Goal: Task Accomplishment & Management: Use online tool/utility

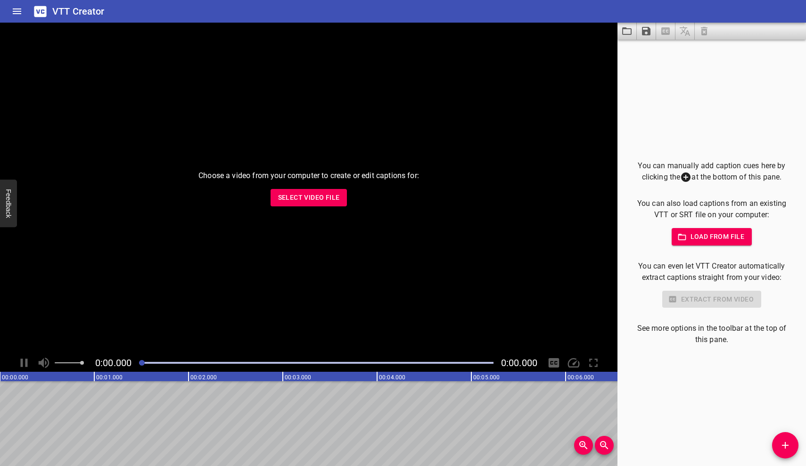
click at [326, 198] on span "Select Video File" at bounding box center [309, 198] width 62 height 12
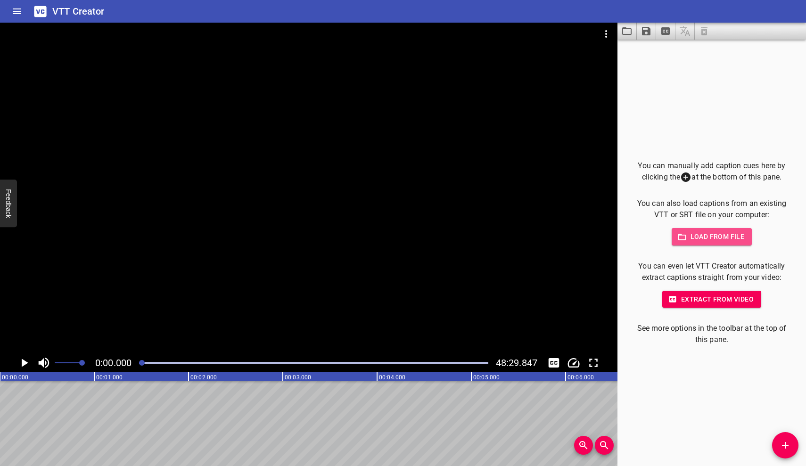
click at [708, 241] on span "Load from file" at bounding box center [711, 237] width 65 height 12
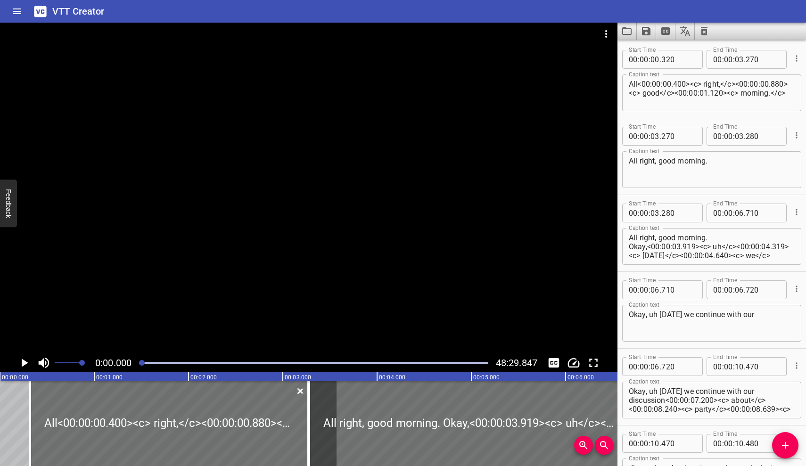
scroll to position [134851, 0]
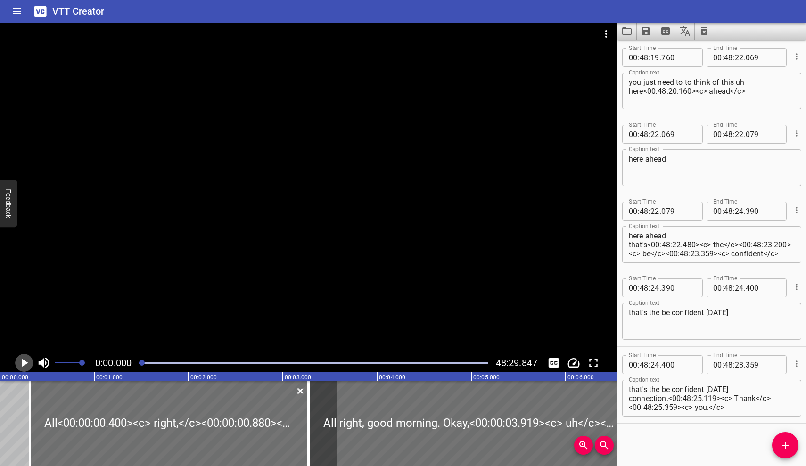
click at [28, 365] on icon "Play/Pause" at bounding box center [24, 363] width 14 height 14
click at [30, 363] on icon "Play/Pause" at bounding box center [24, 363] width 14 height 14
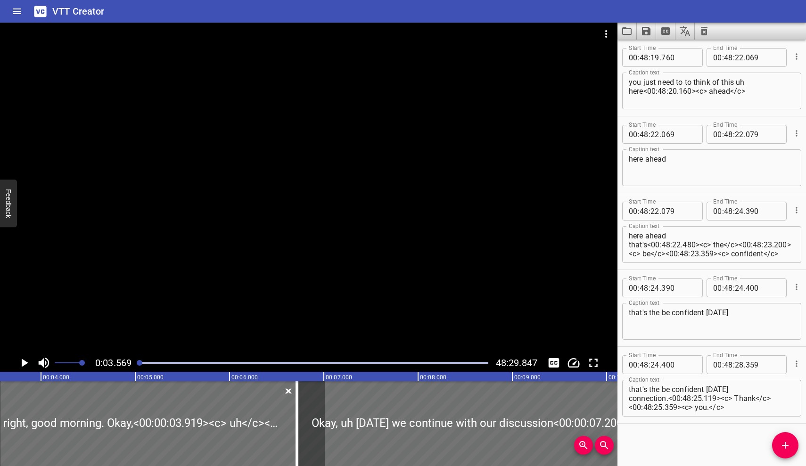
scroll to position [154, 0]
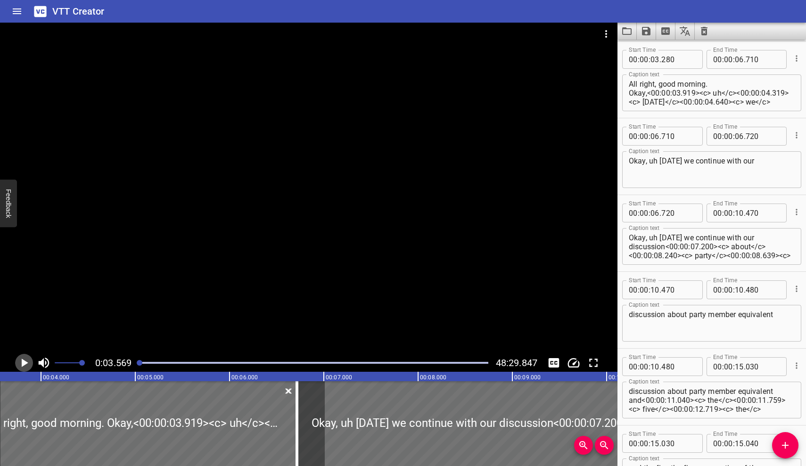
click at [26, 364] on icon "Play/Pause" at bounding box center [25, 363] width 7 height 8
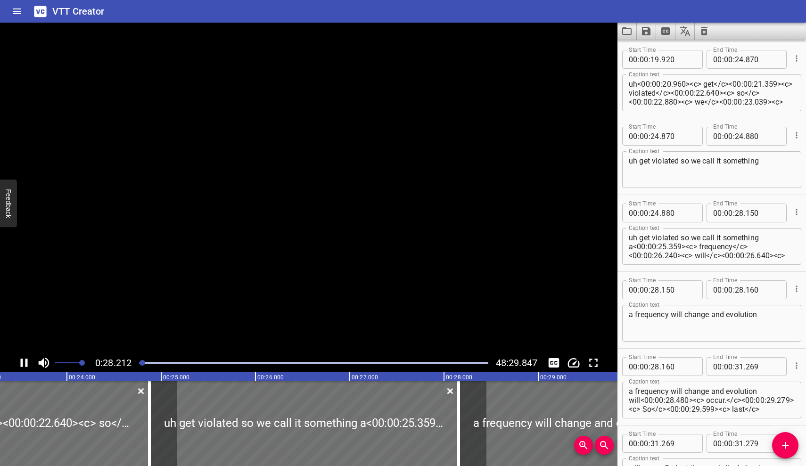
scroll to position [1075, 0]
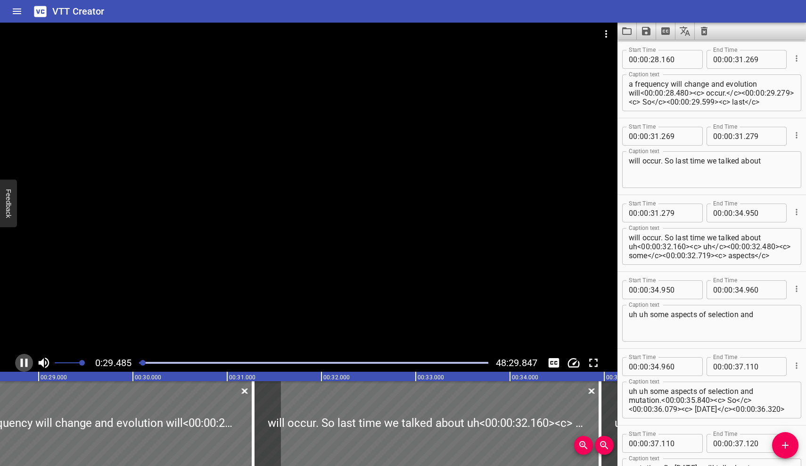
click at [19, 364] on icon "Play/Pause" at bounding box center [24, 363] width 14 height 14
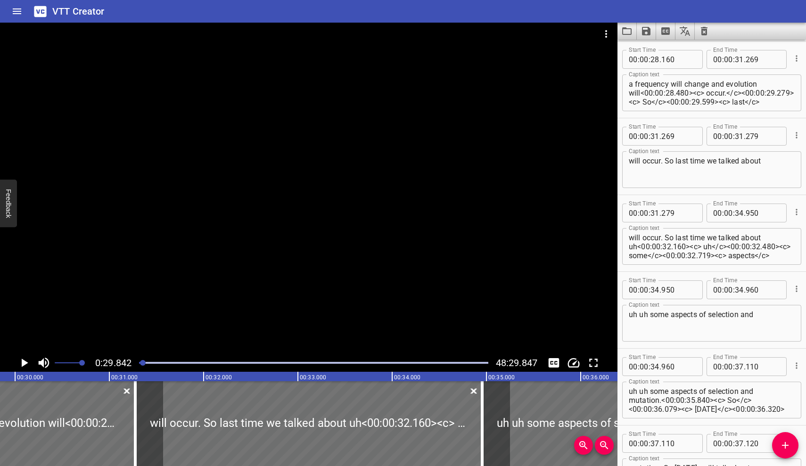
scroll to position [0, 0]
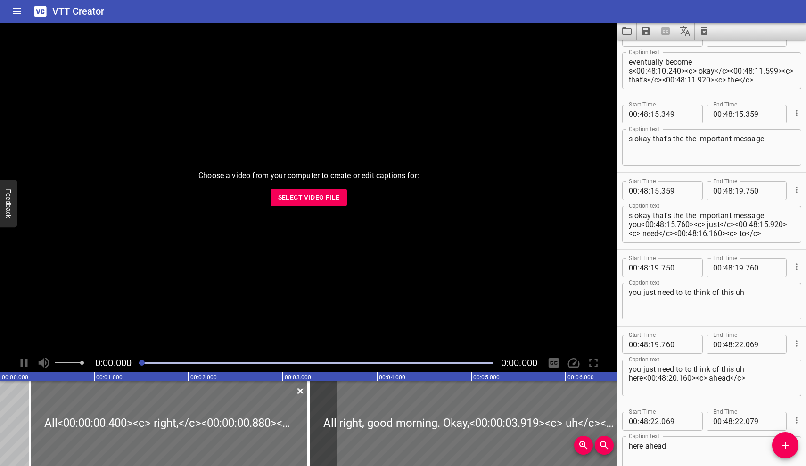
scroll to position [132692, 0]
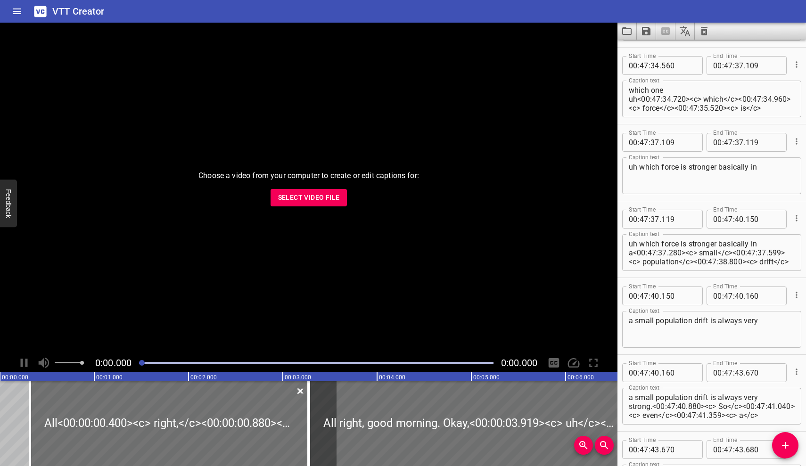
click at [707, 27] on icon "Clear captions" at bounding box center [704, 31] width 7 height 8
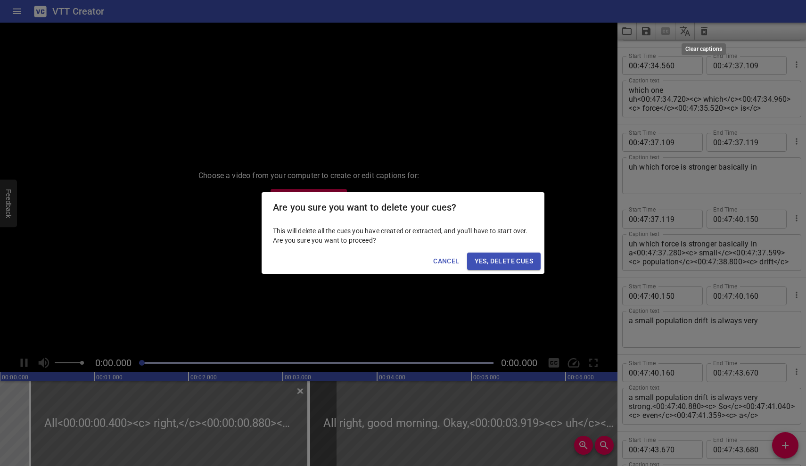
click at [706, 30] on div "Are you sure you want to delete your cues? This will delete all the cues you ha…" at bounding box center [403, 233] width 806 height 466
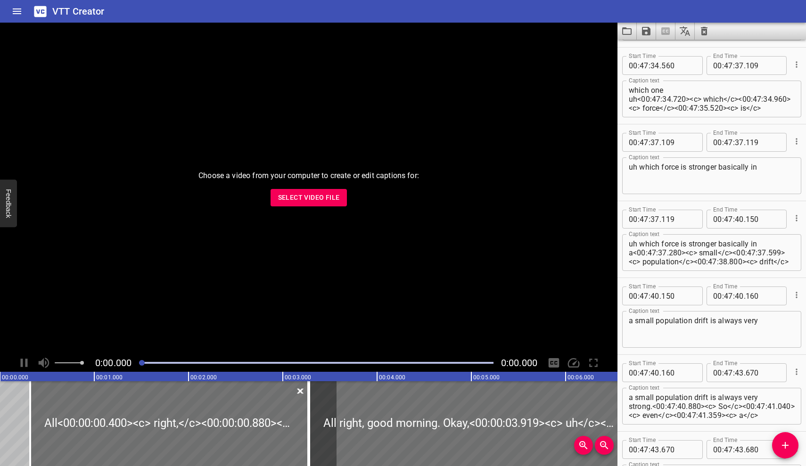
click at [706, 33] on icon "Clear captions" at bounding box center [704, 31] width 7 height 8
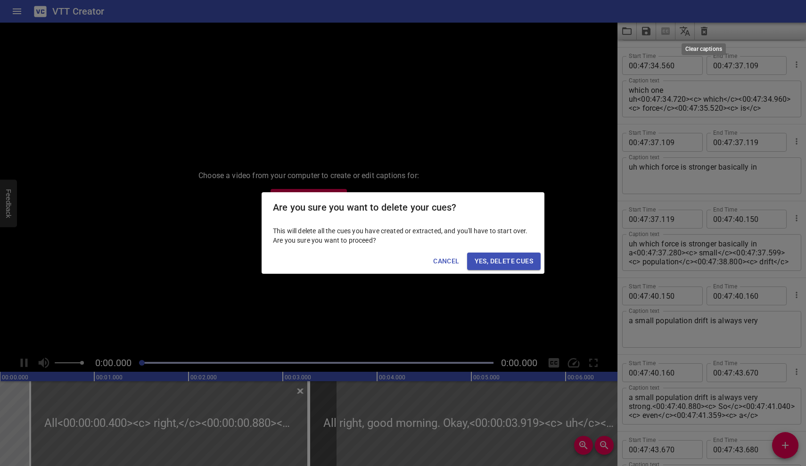
click at [706, 33] on div "Are you sure you want to delete your cues? This will delete all the cues you ha…" at bounding box center [403, 233] width 806 height 466
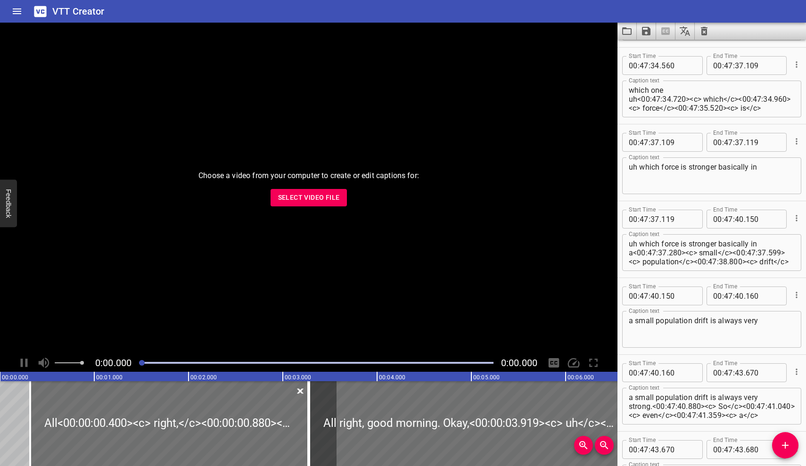
click at [704, 25] on button "Clear captions" at bounding box center [703, 31] width 19 height 17
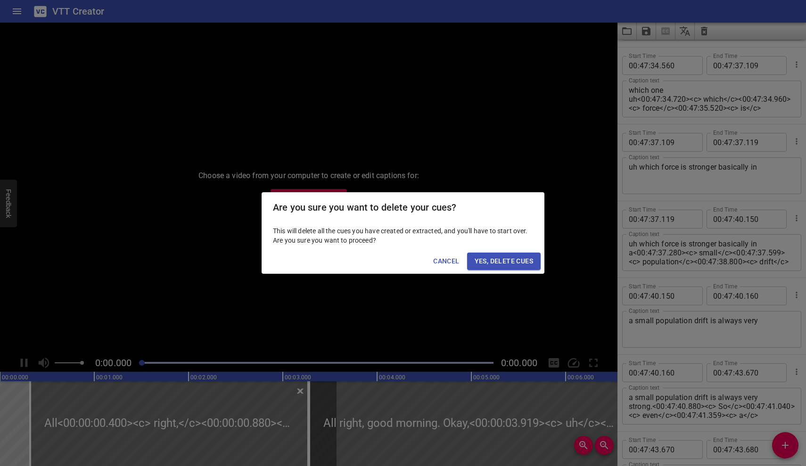
click at [704, 31] on div "Are you sure you want to delete your cues? This will delete all the cues you ha…" at bounding box center [403, 233] width 806 height 466
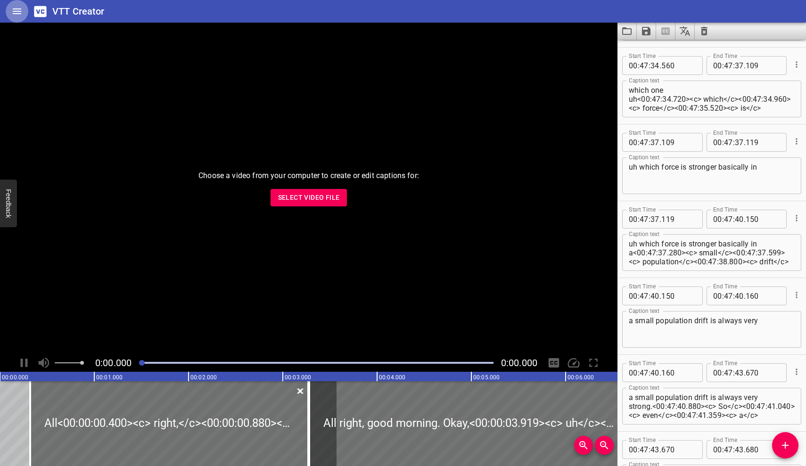
click at [15, 10] on icon "Home" at bounding box center [16, 11] width 11 height 11
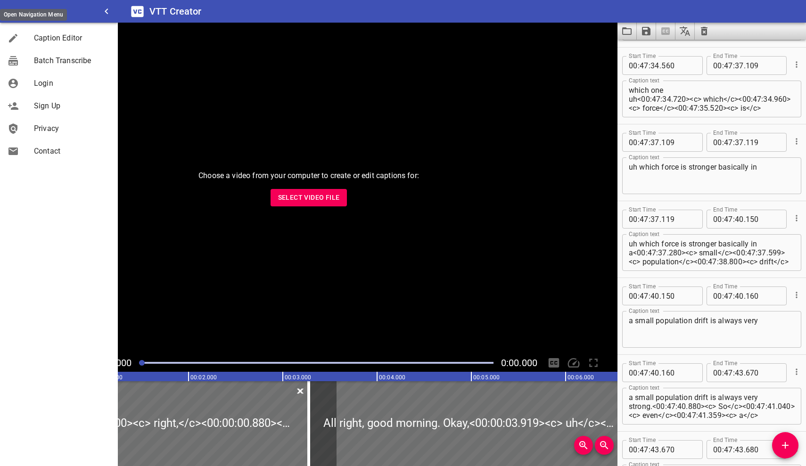
click at [706, 30] on icon "Clear captions" at bounding box center [704, 31] width 7 height 8
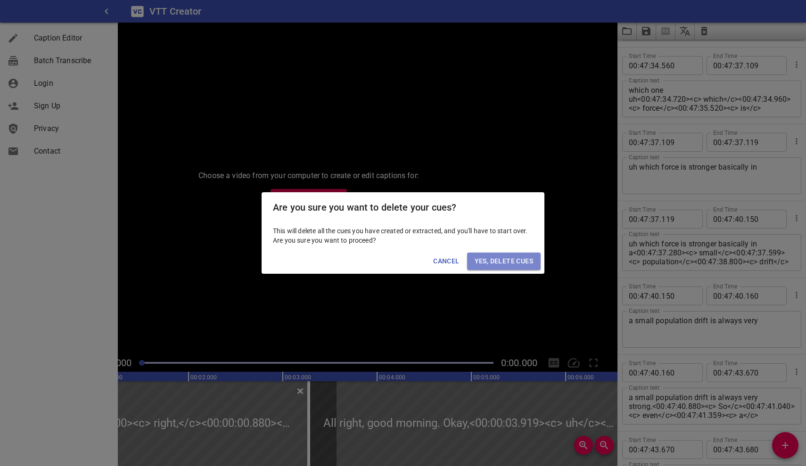
click at [514, 263] on span "Yes, Delete Cues" at bounding box center [503, 261] width 58 height 12
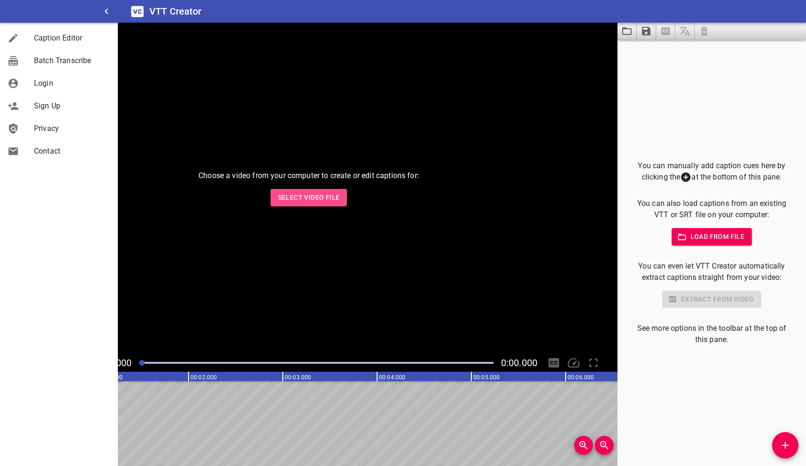
click at [343, 199] on button "Select Video File" at bounding box center [308, 197] width 77 height 17
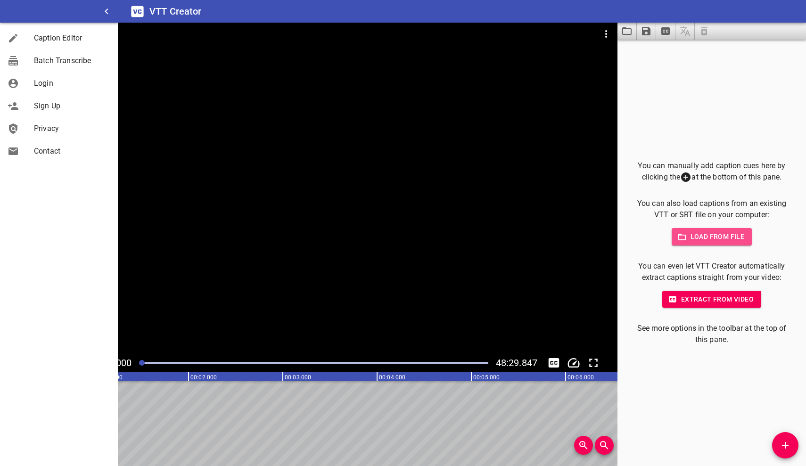
click at [718, 237] on span "Load from file" at bounding box center [711, 237] width 65 height 12
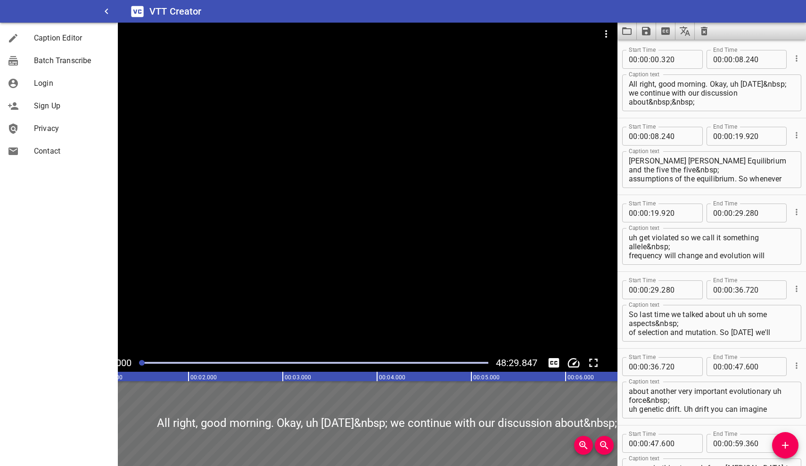
scroll to position [25958, 0]
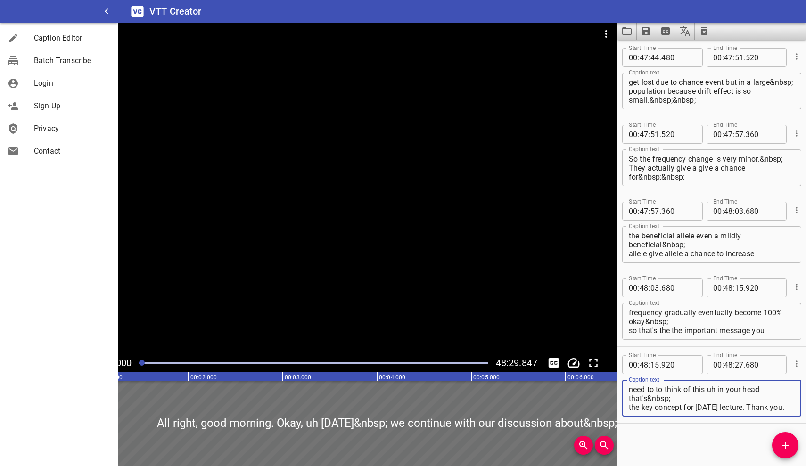
click at [103, 365] on div "Caption Editor Batch Transcribe Login Sign Up Privacy Contact" at bounding box center [59, 233] width 118 height 466
click at [103, 362] on div "Caption Editor Batch Transcribe Login Sign Up Privacy Contact" at bounding box center [59, 233] width 118 height 466
click at [99, 362] on div "Caption Editor Batch Transcribe Login Sign Up Privacy Contact" at bounding box center [59, 233] width 118 height 466
click at [111, 13] on icon "button" at bounding box center [106, 11] width 11 height 11
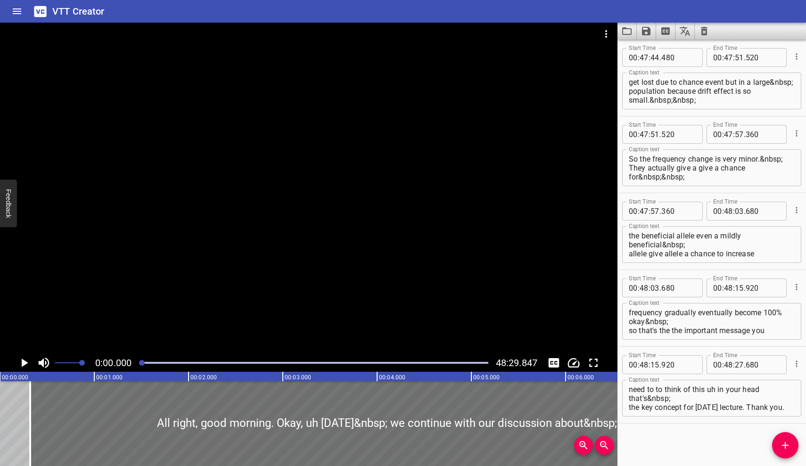
click at [20, 364] on icon "Play/Pause" at bounding box center [24, 363] width 14 height 14
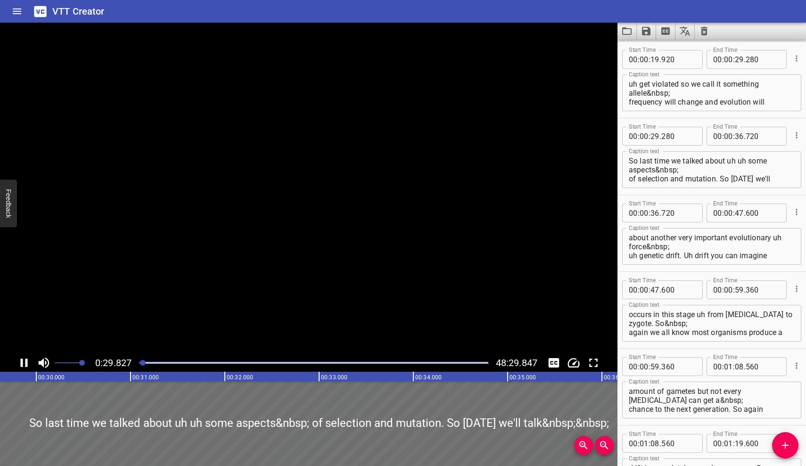
scroll to position [230, 0]
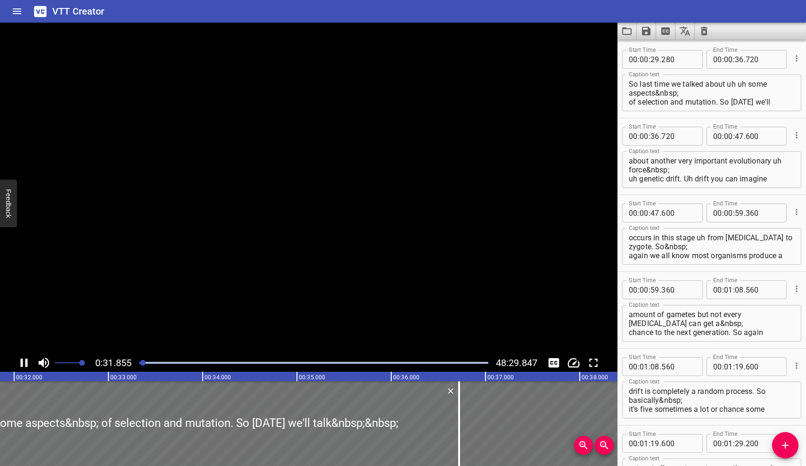
click at [23, 360] on icon "Play/Pause" at bounding box center [24, 363] width 14 height 14
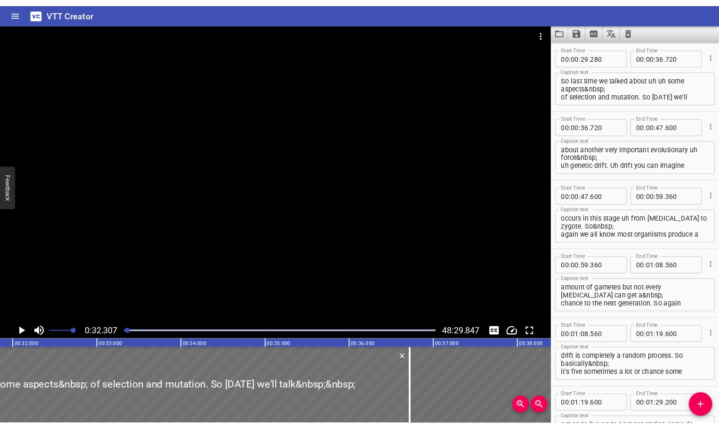
scroll to position [0, 3044]
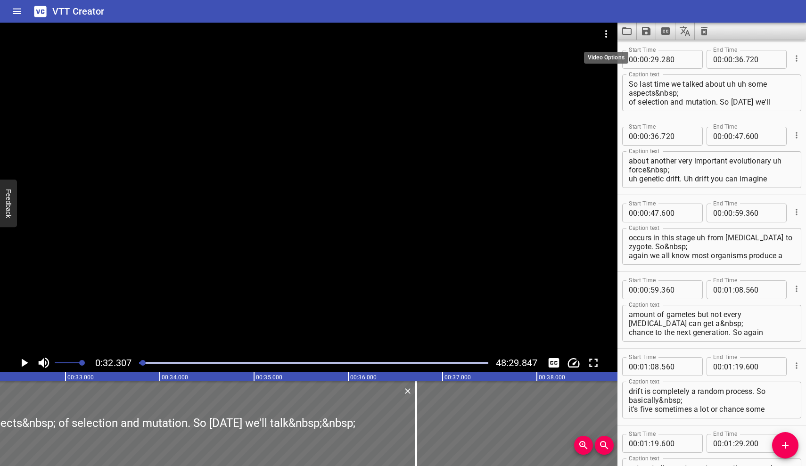
click at [604, 35] on icon "Video Options" at bounding box center [605, 33] width 11 height 11
click at [606, 61] on div at bounding box center [403, 233] width 806 height 466
click at [646, 30] on icon "Save captions to file" at bounding box center [646, 31] width 8 height 8
click at [630, 16] on div at bounding box center [403, 233] width 806 height 466
click at [649, 29] on icon "Save captions to file" at bounding box center [646, 31] width 8 height 8
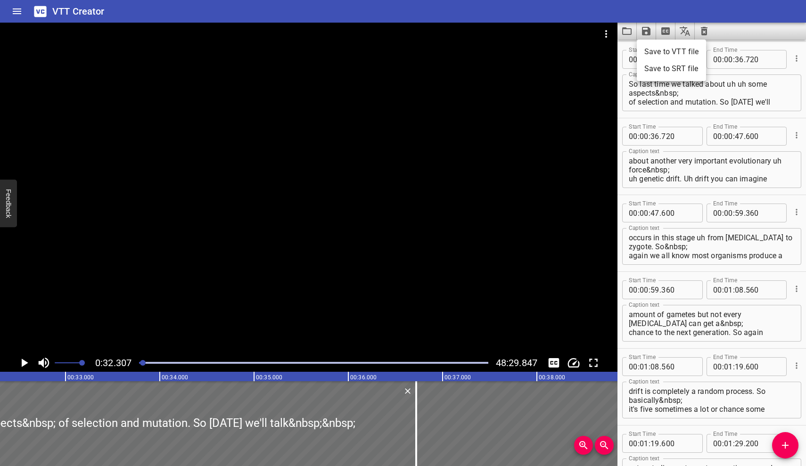
click at [650, 17] on div at bounding box center [403, 233] width 806 height 466
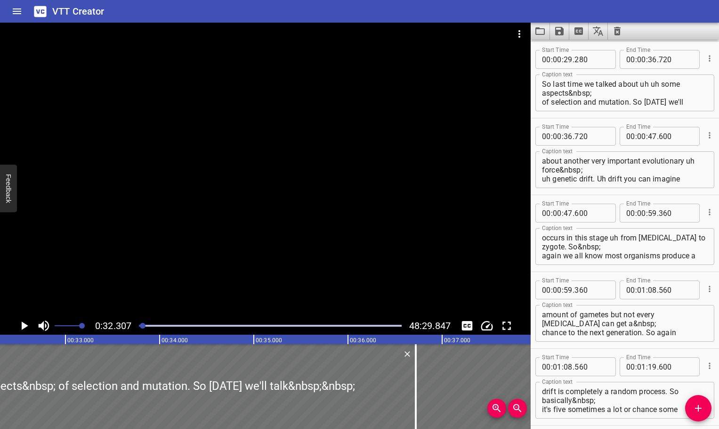
click at [27, 320] on icon "Play/Pause" at bounding box center [24, 325] width 14 height 14
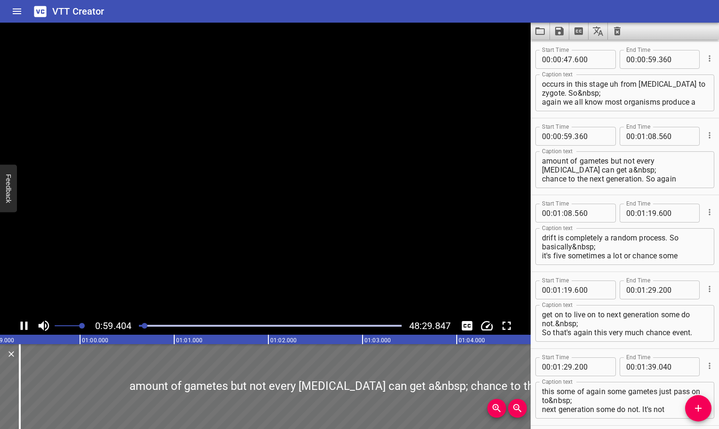
scroll to position [461, 0]
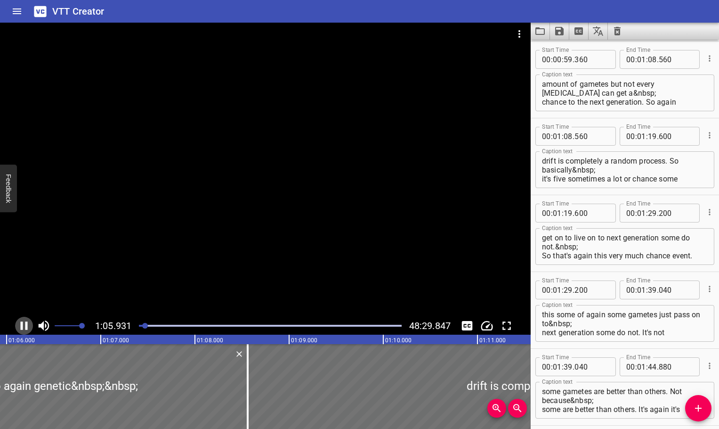
click at [26, 321] on icon "Play/Pause" at bounding box center [24, 325] width 14 height 14
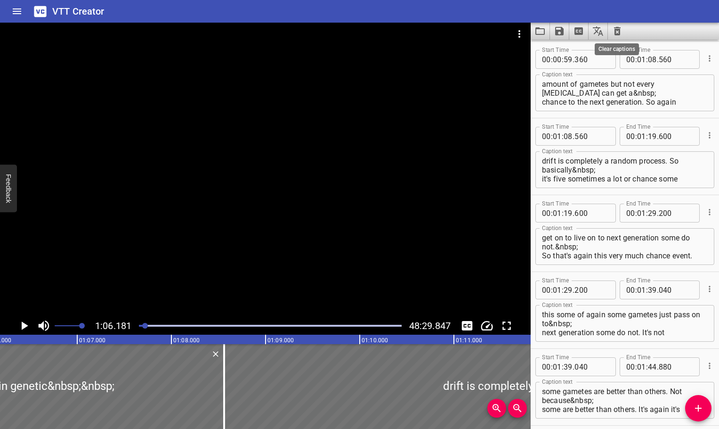
click at [618, 34] on icon "Clear captions" at bounding box center [617, 31] width 7 height 8
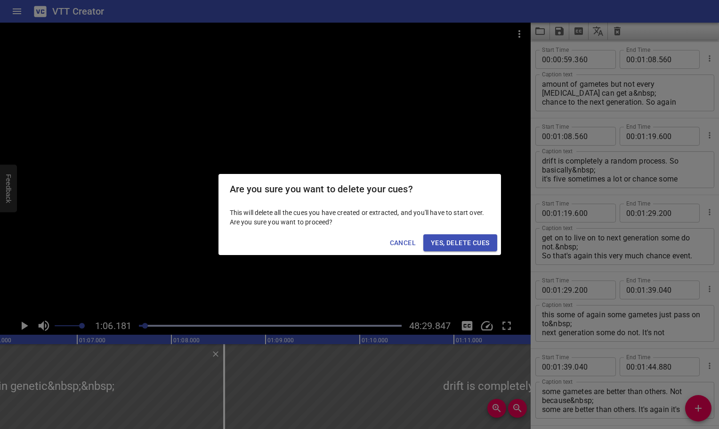
click at [466, 245] on span "Yes, Delete Cues" at bounding box center [460, 243] width 58 height 12
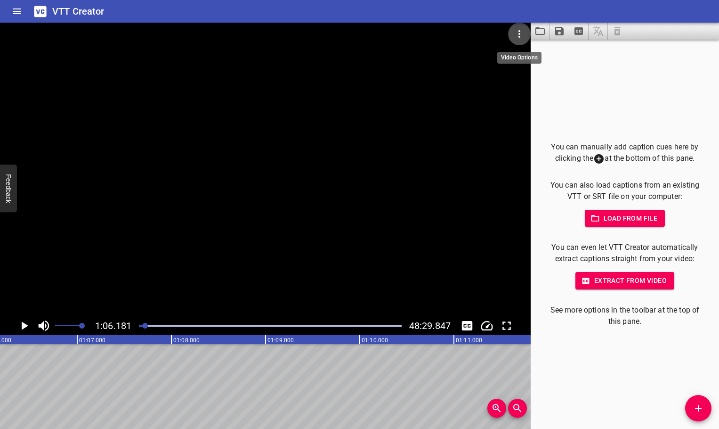
click at [519, 35] on icon "Video Options" at bounding box center [519, 33] width 11 height 11
click at [529, 38] on li "Select New Video File..." at bounding box center [555, 34] width 94 height 17
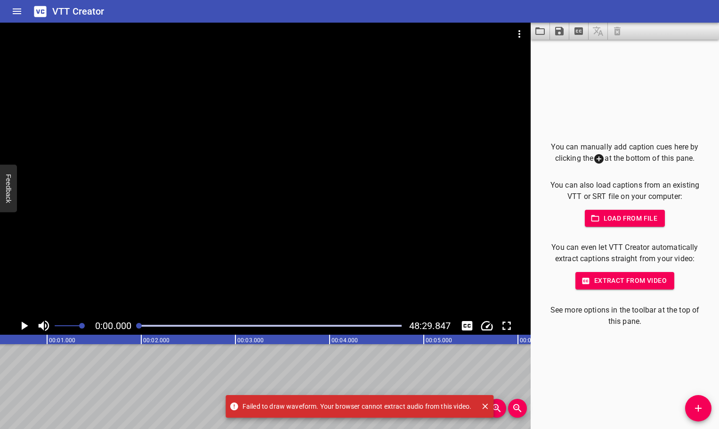
scroll to position [0, 0]
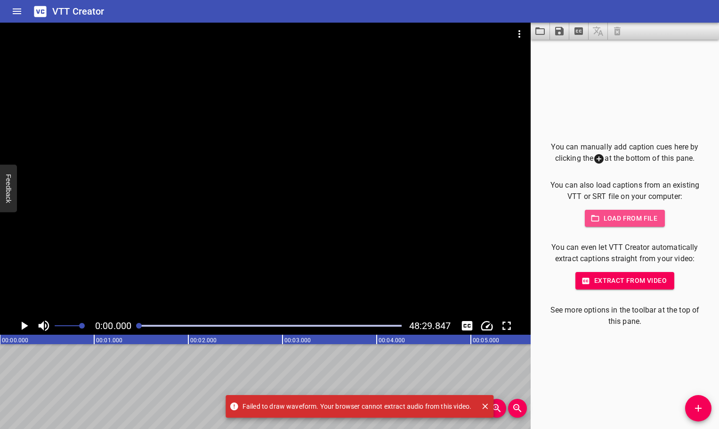
click at [625, 224] on span "Load from file" at bounding box center [625, 218] width 65 height 12
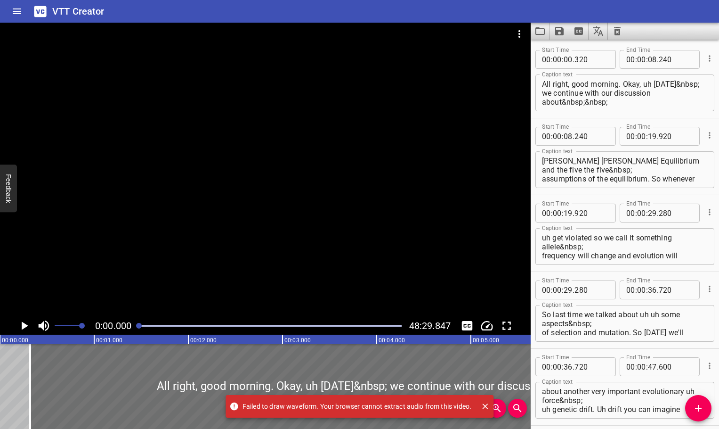
scroll to position [25995, 0]
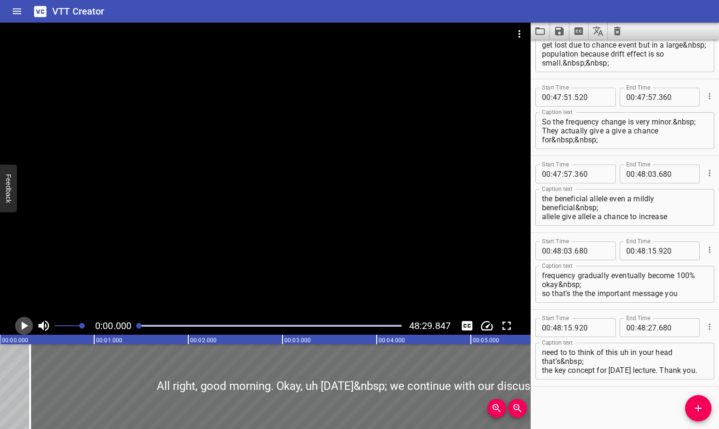
click at [22, 329] on icon "Play/Pause" at bounding box center [24, 325] width 14 height 14
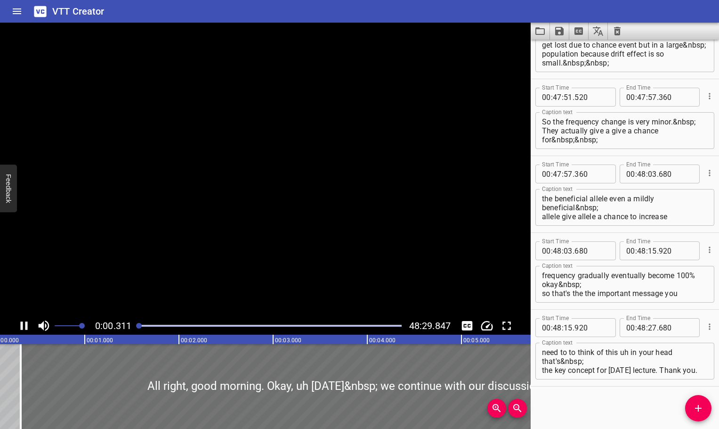
scroll to position [0, 0]
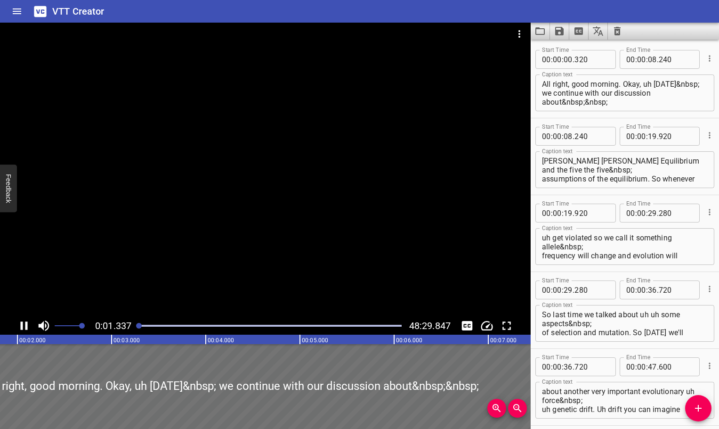
click at [23, 326] on icon "Play/Pause" at bounding box center [24, 325] width 7 height 8
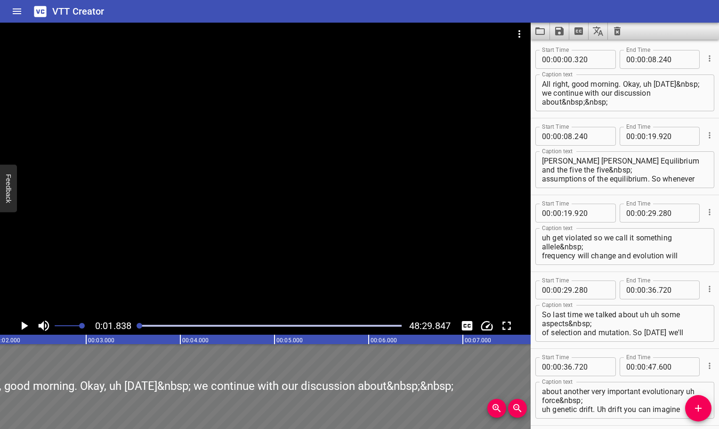
scroll to position [0, 173]
